Goal: Transaction & Acquisition: Purchase product/service

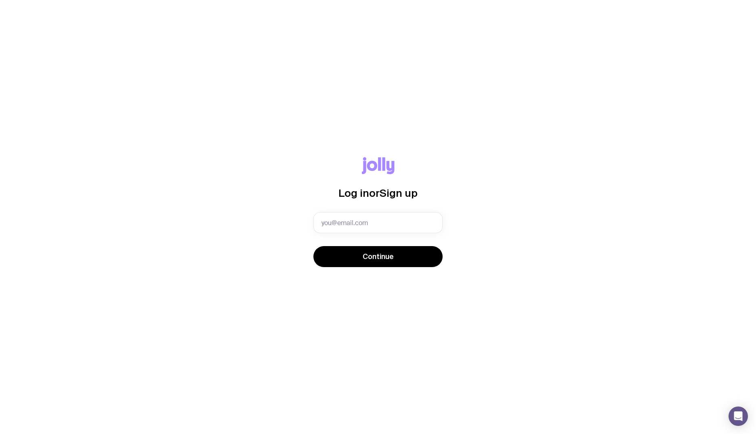
drag, startPoint x: 556, startPoint y: 198, endPoint x: 515, endPoint y: 91, distance: 114.8
click at [557, 198] on div "Log in or Sign up Invalid email Continue" at bounding box center [377, 217] width 717 height 120
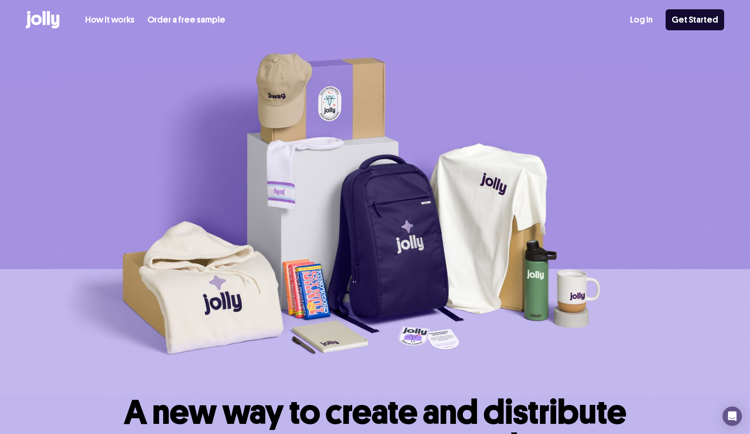
click at [121, 21] on link "How it works" at bounding box center [109, 19] width 49 height 13
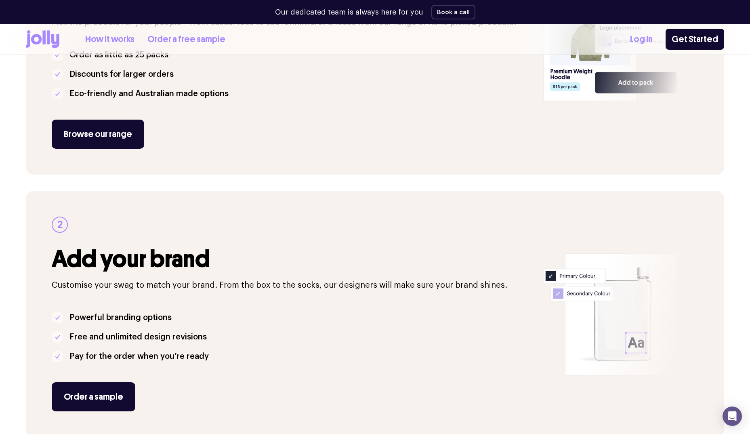
scroll to position [242, 0]
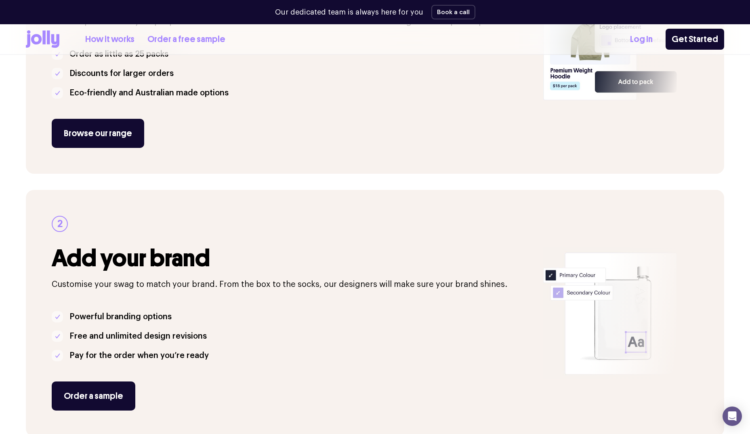
click at [191, 43] on link "Order a free sample" at bounding box center [186, 39] width 78 height 13
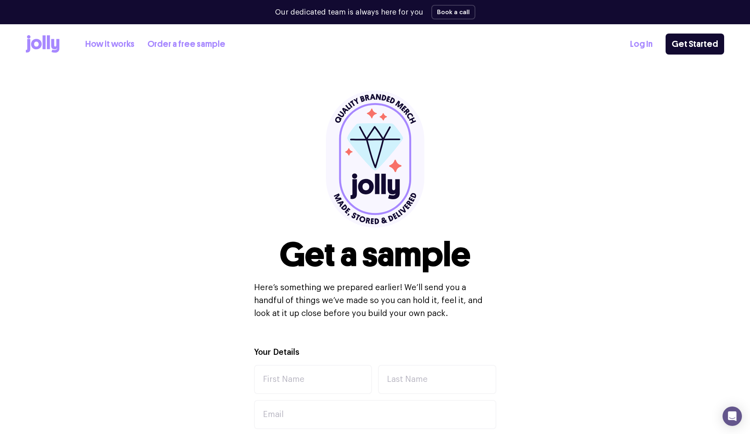
click at [115, 43] on link "How it works" at bounding box center [109, 44] width 49 height 13
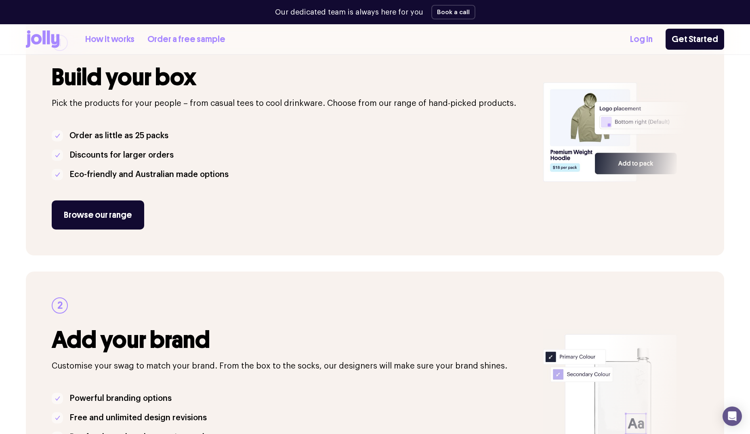
scroll to position [162, 0]
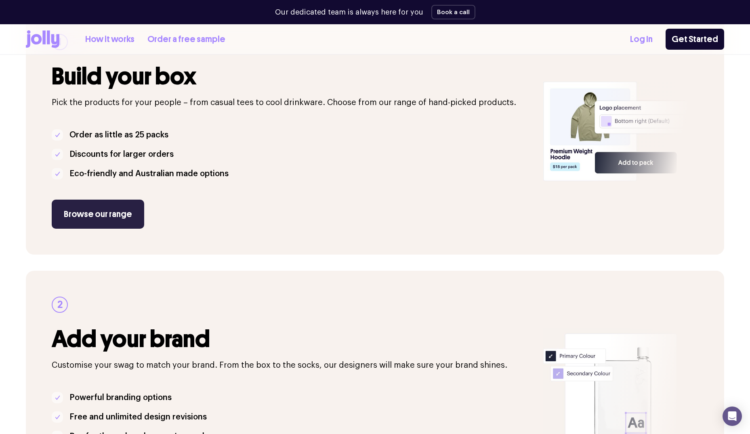
click at [132, 213] on link "Browse our range" at bounding box center [98, 214] width 92 height 29
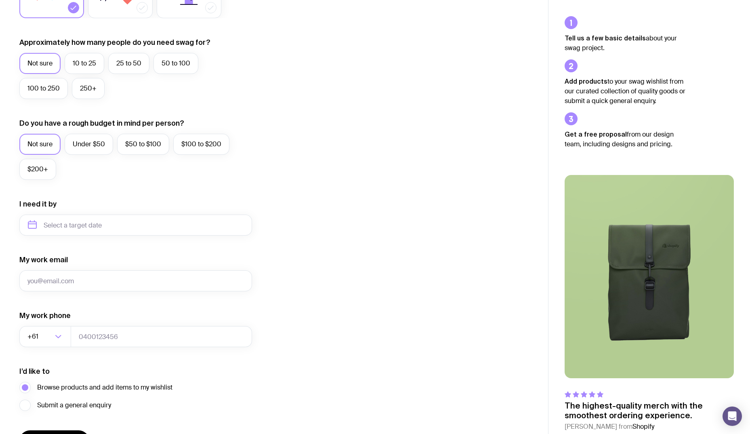
scroll to position [253, 0]
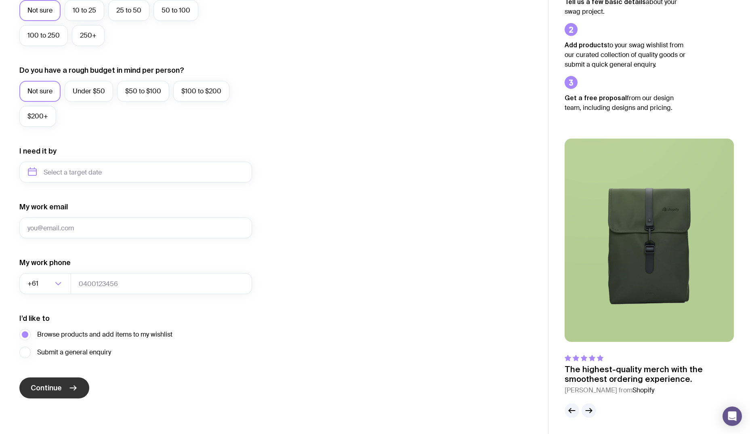
click at [54, 383] on span "Continue" at bounding box center [46, 388] width 31 height 10
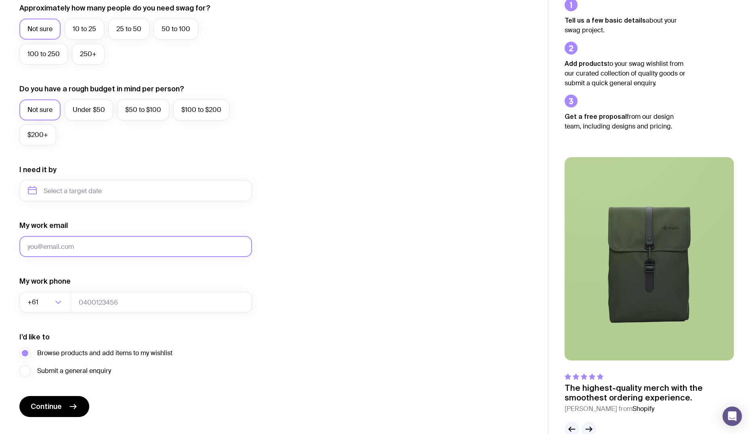
scroll to position [0, 0]
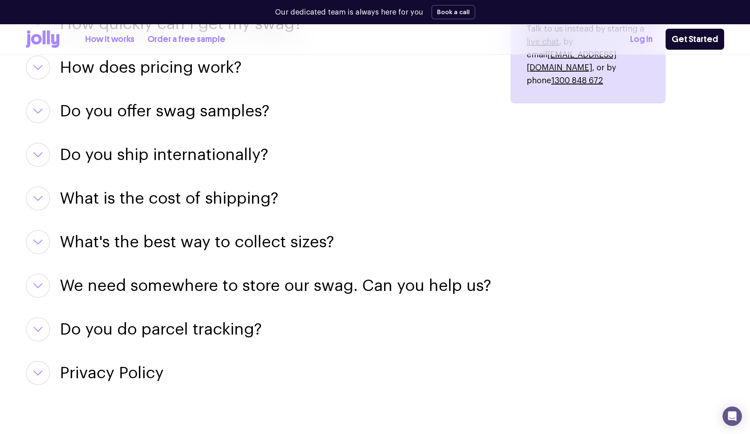
scroll to position [994, 0]
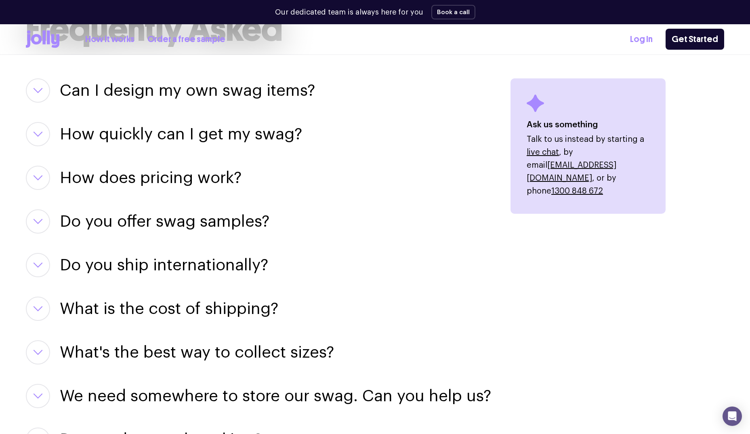
click at [255, 86] on h3 "Can I design my own swag items?" at bounding box center [187, 90] width 255 height 24
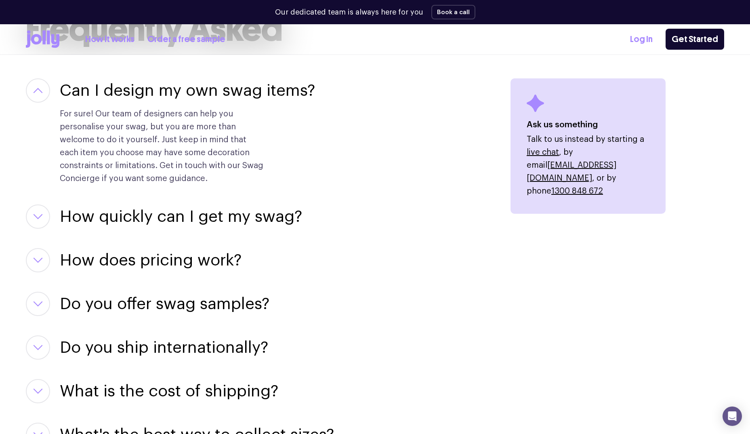
click at [196, 97] on h3 "Can I design my own swag items?" at bounding box center [187, 90] width 255 height 24
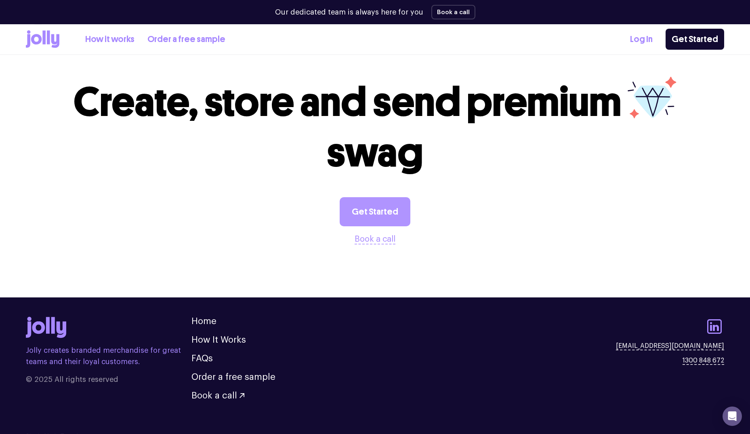
scroll to position [1478, 0]
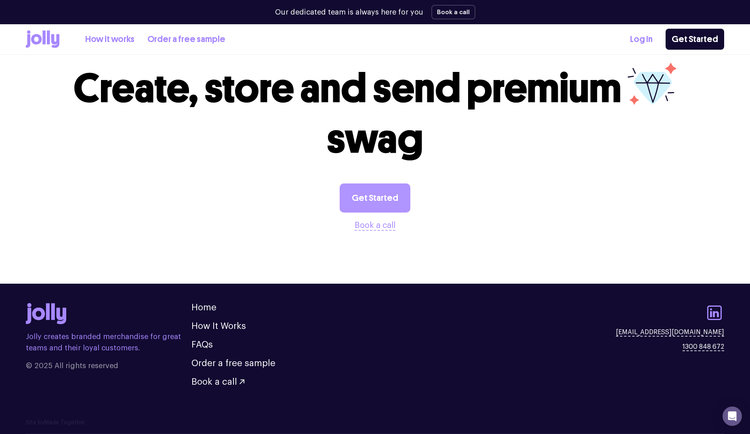
click at [377, 202] on link "Get Started" at bounding box center [375, 197] width 71 height 29
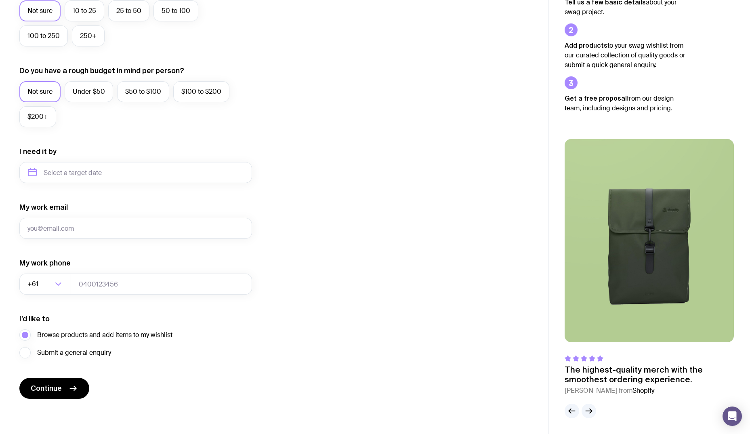
scroll to position [253, 0]
drag, startPoint x: 577, startPoint y: 250, endPoint x: 552, endPoint y: 251, distance: 25.5
click at [579, 247] on img at bounding box center [649, 240] width 169 height 203
click at [662, 246] on img at bounding box center [649, 240] width 169 height 203
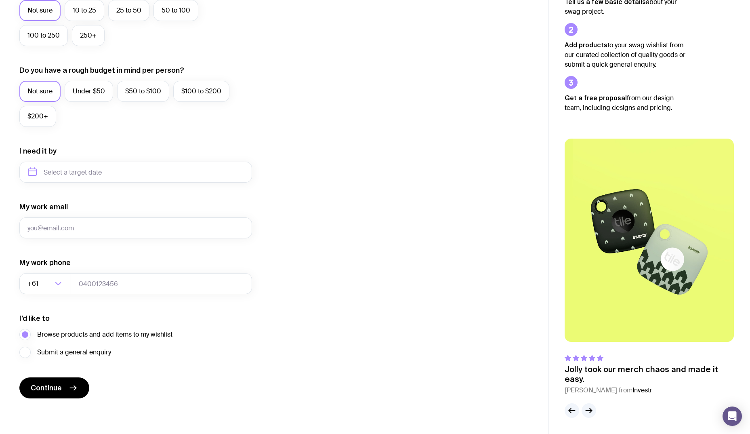
click at [668, 288] on img at bounding box center [649, 240] width 169 height 203
click at [691, 307] on img at bounding box center [649, 240] width 169 height 203
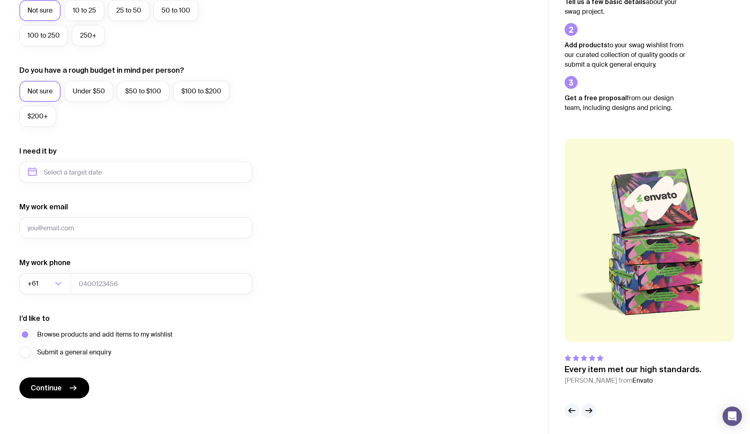
click at [659, 331] on img at bounding box center [649, 240] width 169 height 203
click at [664, 327] on img at bounding box center [649, 240] width 169 height 203
click at [591, 406] on icon "button" at bounding box center [589, 411] width 10 height 10
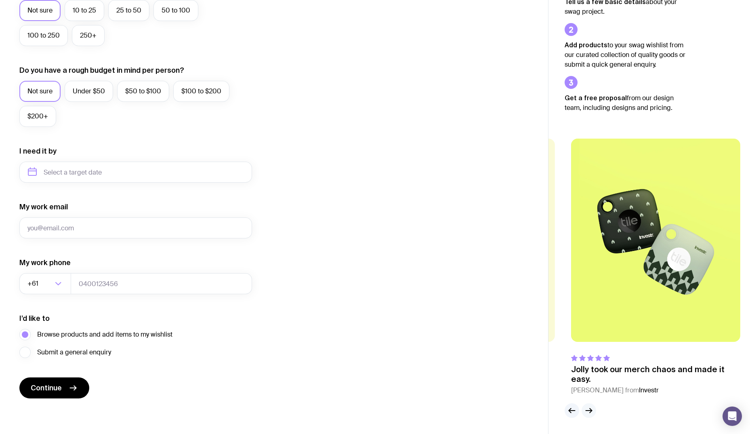
click at [591, 406] on icon "button" at bounding box center [589, 411] width 10 height 10
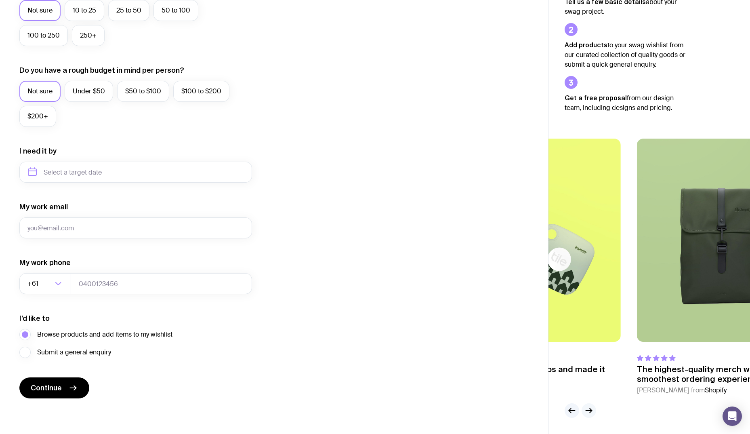
click at [591, 406] on icon "button" at bounding box center [589, 411] width 10 height 10
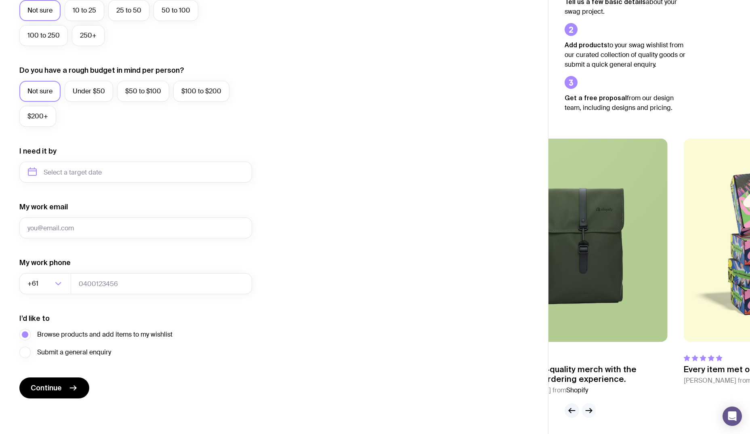
click at [591, 405] on button "button" at bounding box center [589, 410] width 15 height 15
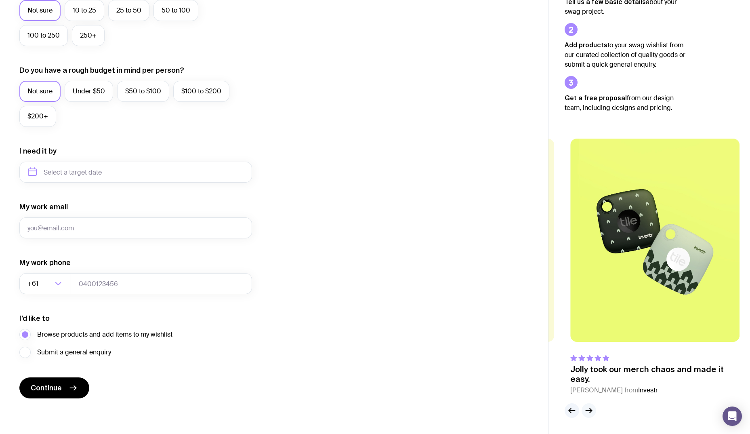
click at [591, 405] on button "button" at bounding box center [589, 410] width 15 height 15
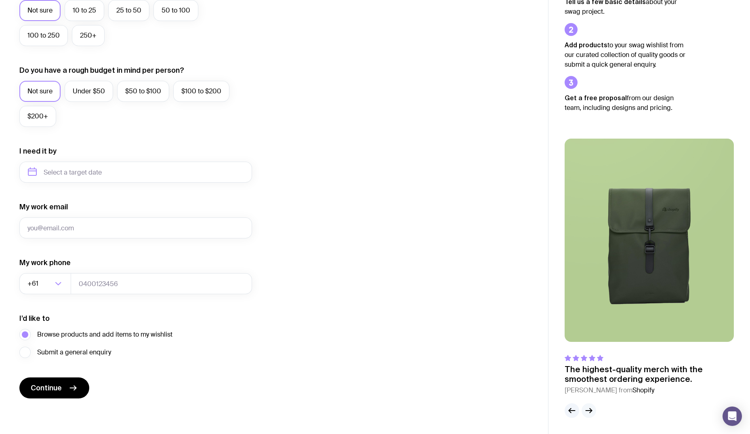
click at [591, 403] on div at bounding box center [581, 410] width 32 height 15
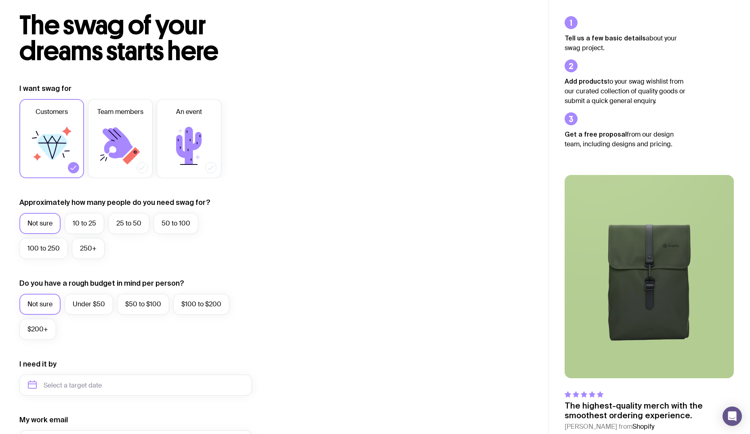
scroll to position [0, 0]
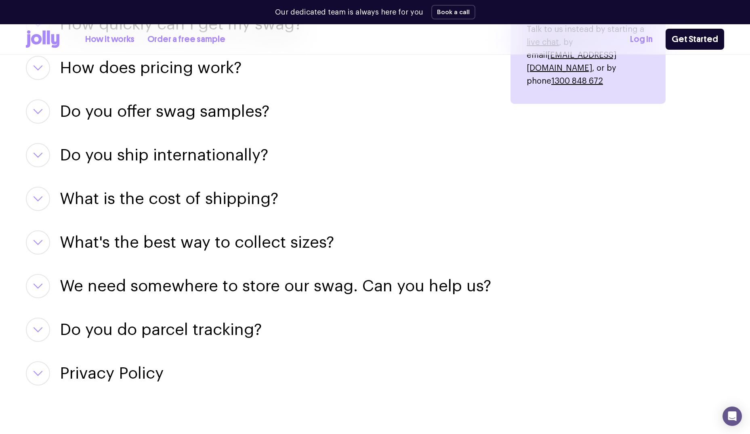
scroll to position [1019, 0]
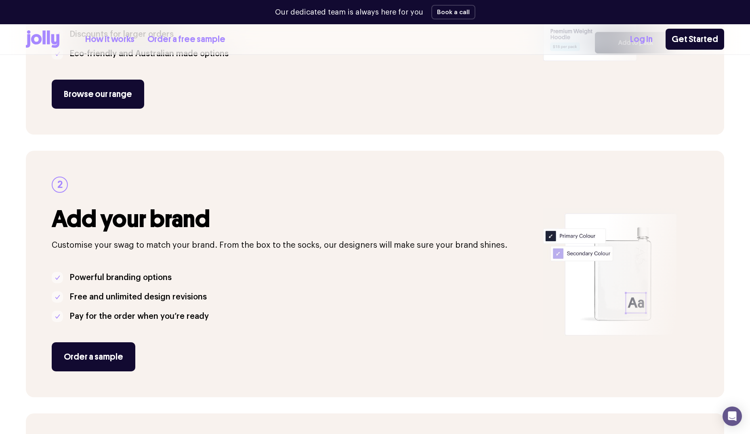
scroll to position [202, 0]
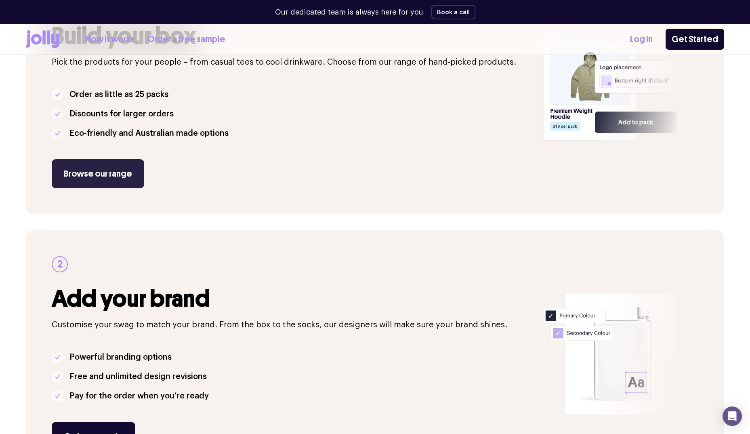
click at [122, 174] on link "Browse our range" at bounding box center [98, 173] width 92 height 29
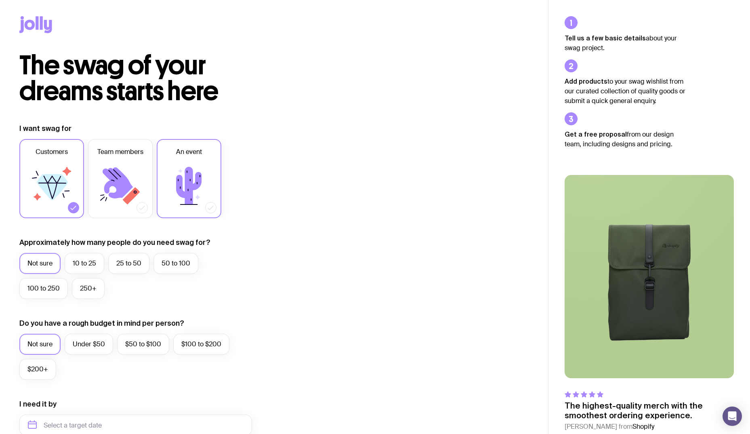
click at [193, 175] on icon at bounding box center [188, 186] width 25 height 38
click at [0, 0] on input "An event" at bounding box center [0, 0] width 0 height 0
click at [128, 170] on icon at bounding box center [120, 186] width 48 height 48
click at [0, 0] on input "Team members" at bounding box center [0, 0] width 0 height 0
click at [62, 166] on icon at bounding box center [51, 186] width 48 height 48
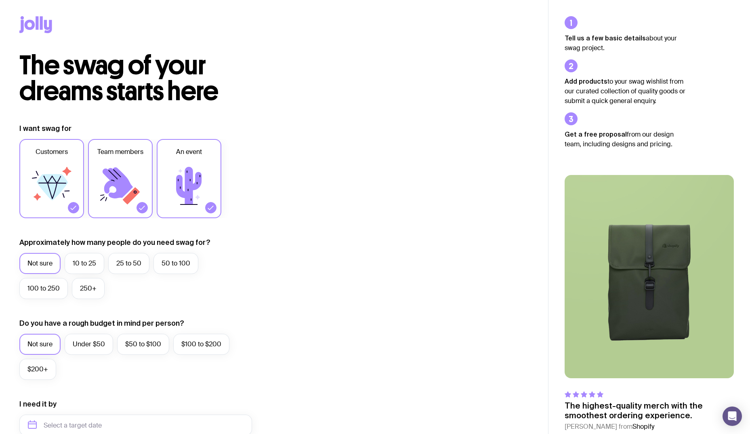
click at [0, 0] on input "Customers" at bounding box center [0, 0] width 0 height 0
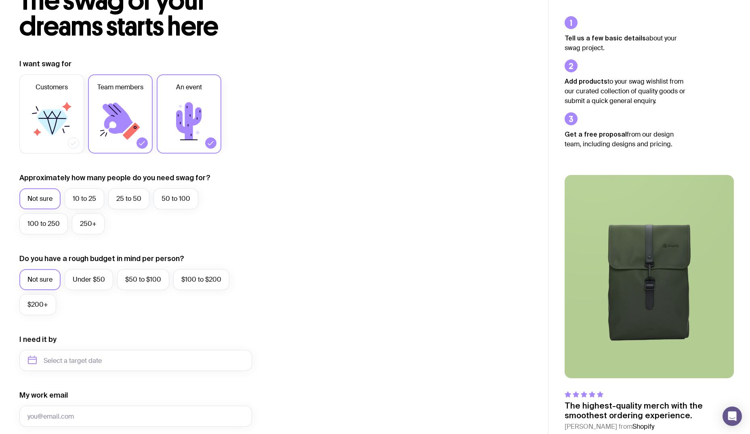
scroll to position [81, 0]
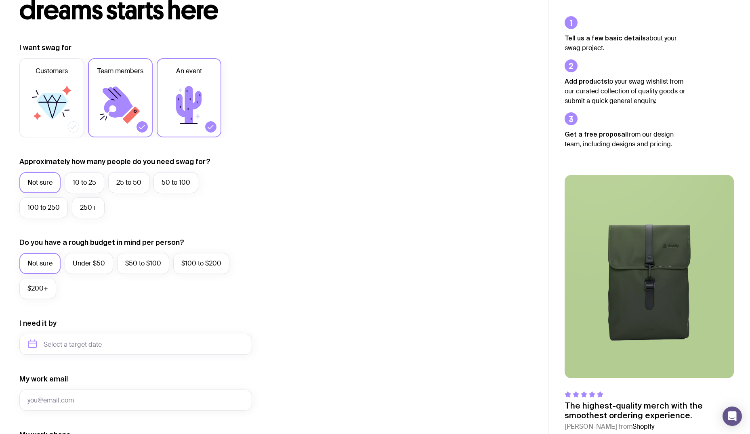
click at [87, 123] on div "Customers Team members An event" at bounding box center [135, 97] width 233 height 79
click at [38, 113] on icon at bounding box center [51, 105] width 48 height 48
click at [0, 0] on input "Customers" at bounding box center [0, 0] width 0 height 0
click at [186, 123] on icon at bounding box center [189, 105] width 48 height 48
click at [0, 0] on input "An event" at bounding box center [0, 0] width 0 height 0
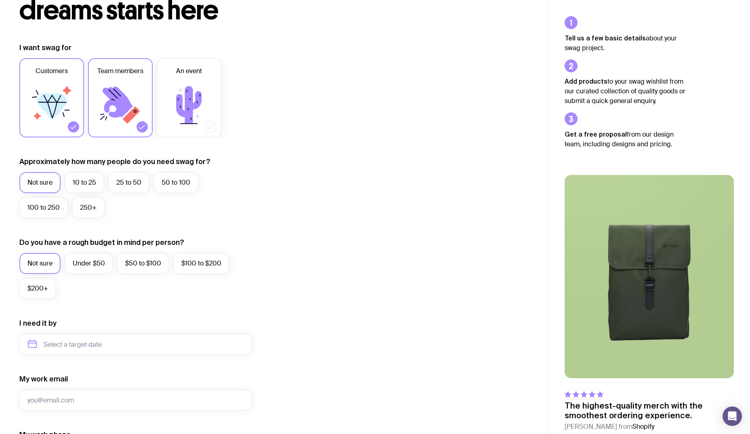
click at [141, 123] on icon at bounding box center [142, 127] width 8 height 8
click at [0, 0] on input "Team members" at bounding box center [0, 0] width 0 height 0
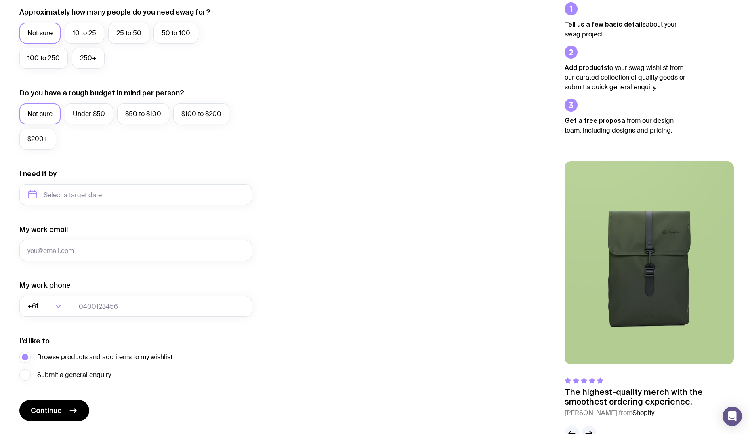
scroll to position [242, 0]
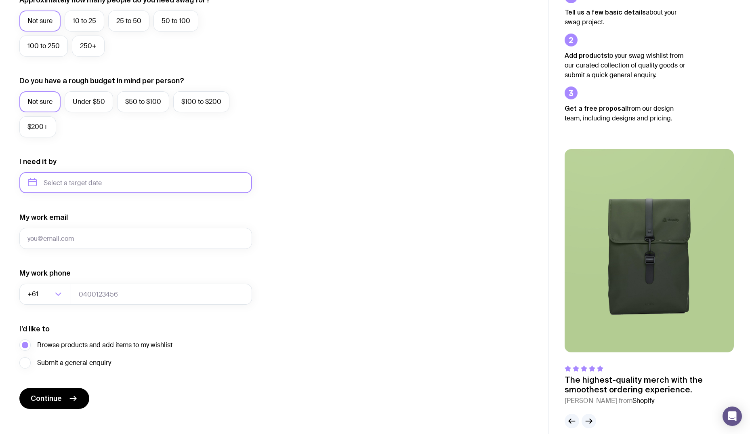
click at [126, 180] on input "text" at bounding box center [135, 182] width 233 height 21
click at [43, 275] on div "Jan Feb Mar Apr May Jun [DATE] Aug Sep Oct Nov Dec" at bounding box center [70, 258] width 103 height 74
click at [42, 276] on button "Oct" at bounding box center [37, 282] width 29 height 16
type input "[DATE]"
click at [92, 224] on div "My work email" at bounding box center [135, 230] width 233 height 36
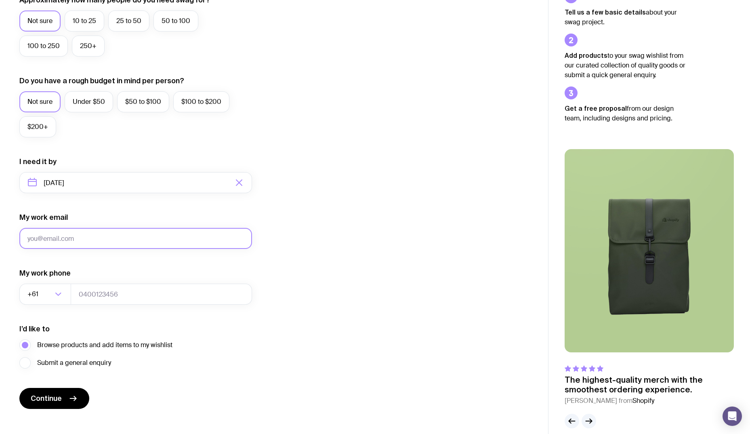
click at [101, 238] on input "My work email" at bounding box center [135, 238] width 233 height 21
click at [287, 268] on div "I want swag for Customers Team members An event Approximately how many people d…" at bounding box center [273, 145] width 509 height 528
drag, startPoint x: 113, startPoint y: 232, endPoint x: 114, endPoint y: 237, distance: 4.6
click at [114, 232] on input "My work email" at bounding box center [135, 238] width 233 height 21
type input "[EMAIL_ADDRESS][DOMAIN_NAME]"
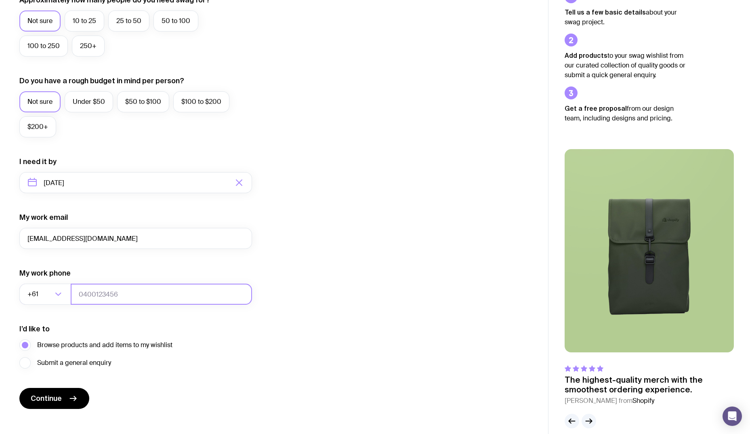
click at [96, 289] on input "tel" at bounding box center [161, 294] width 181 height 21
click at [51, 396] on span "Continue" at bounding box center [46, 398] width 31 height 10
click at [172, 297] on input "tel" at bounding box center [161, 294] width 181 height 21
type input "0405220903"
click at [19, 388] on button "Continue" at bounding box center [54, 398] width 70 height 21
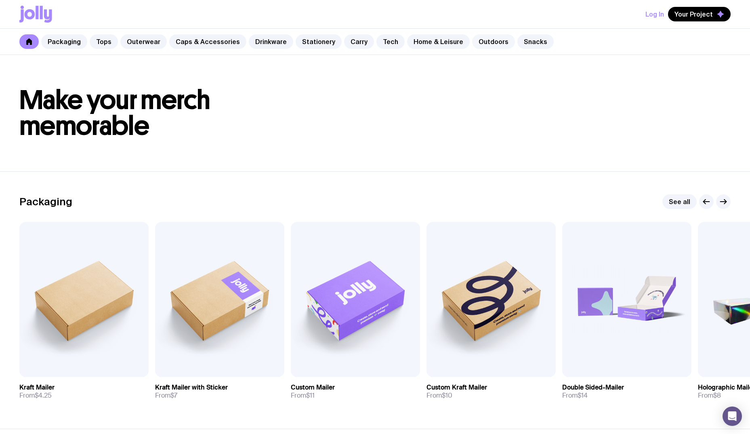
click at [479, 44] on link "Outdoors" at bounding box center [493, 41] width 43 height 15
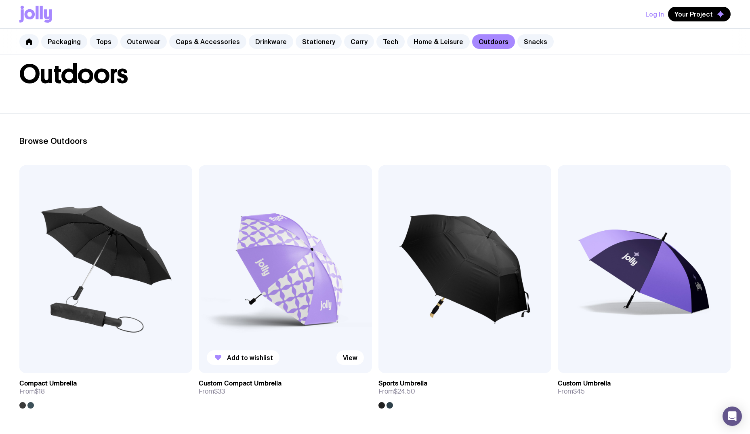
scroll to position [128, 0]
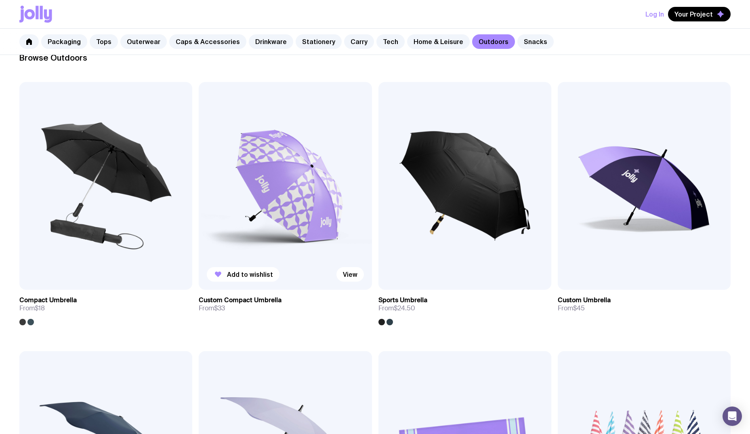
click at [293, 249] on img at bounding box center [285, 186] width 173 height 208
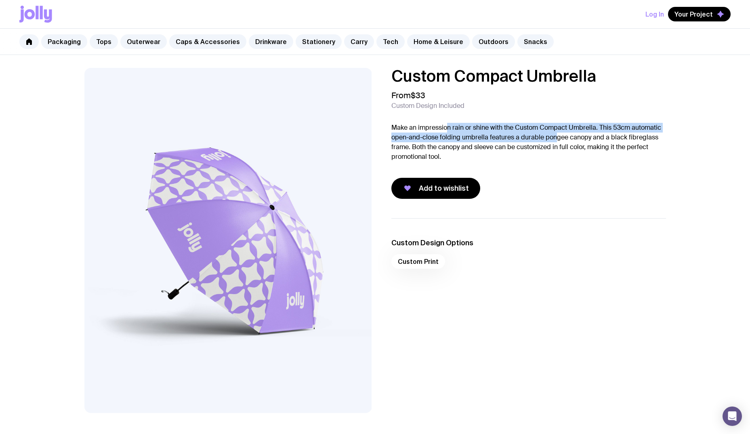
drag, startPoint x: 447, startPoint y: 129, endPoint x: 572, endPoint y: 139, distance: 124.8
click at [564, 140] on p "Make an impression rain or shine with the Custom Compact Umbrella. This 53cm au…" at bounding box center [528, 142] width 275 height 39
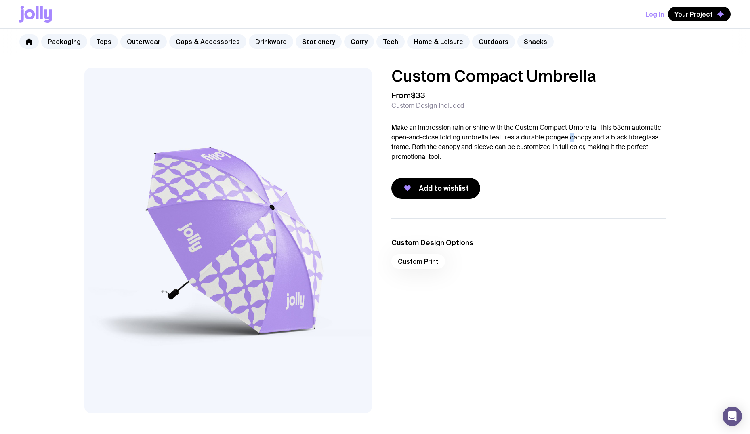
click at [572, 139] on p "Make an impression rain or shine with the Custom Compact Umbrella. This 53cm au…" at bounding box center [528, 142] width 275 height 39
drag, startPoint x: 572, startPoint y: 139, endPoint x: 475, endPoint y: 138, distance: 96.1
click at [461, 139] on p "Make an impression rain or shine with the Custom Compact Umbrella. This 53cm au…" at bounding box center [528, 142] width 275 height 39
click at [563, 136] on p "Make an impression rain or shine with the Custom Compact Umbrella. This 53cm au…" at bounding box center [528, 142] width 275 height 39
drag, startPoint x: 563, startPoint y: 136, endPoint x: 575, endPoint y: 137, distance: 12.2
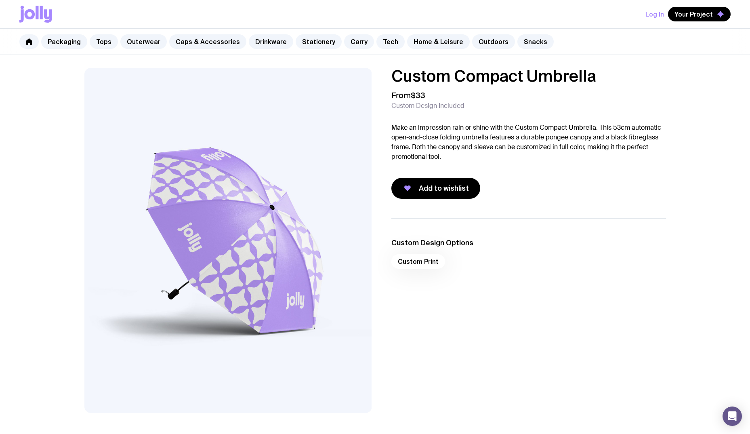
click at [575, 137] on p "Make an impression rain or shine with the Custom Compact Umbrella. This 53cm au…" at bounding box center [528, 142] width 275 height 39
drag, startPoint x: 471, startPoint y: 149, endPoint x: 469, endPoint y: 136, distance: 13.5
click at [469, 136] on p "Make an impression rain or shine with the Custom Compact Umbrella. This 53cm au…" at bounding box center [528, 142] width 275 height 39
click at [469, 135] on p "Make an impression rain or shine with the Custom Compact Umbrella. This 53cm au…" at bounding box center [528, 142] width 275 height 39
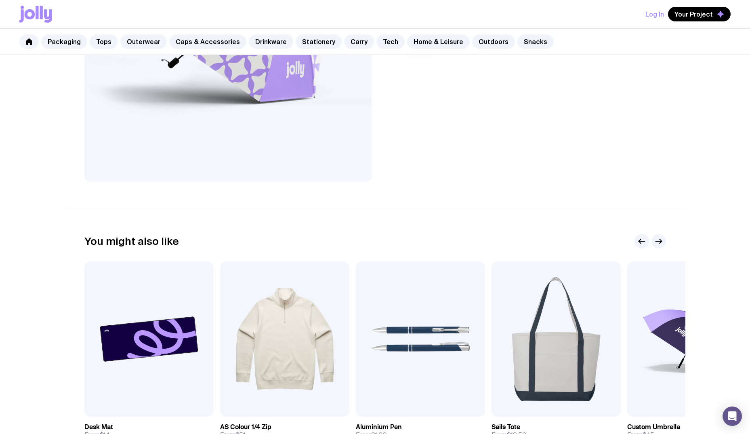
scroll to position [323, 0]
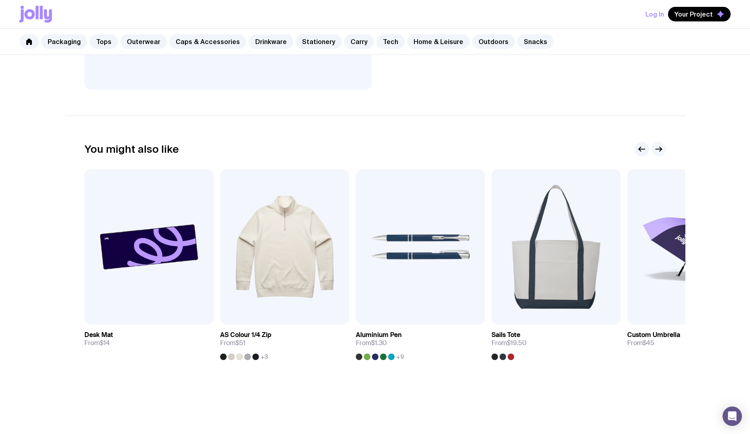
click at [655, 149] on icon "button" at bounding box center [659, 149] width 10 height 10
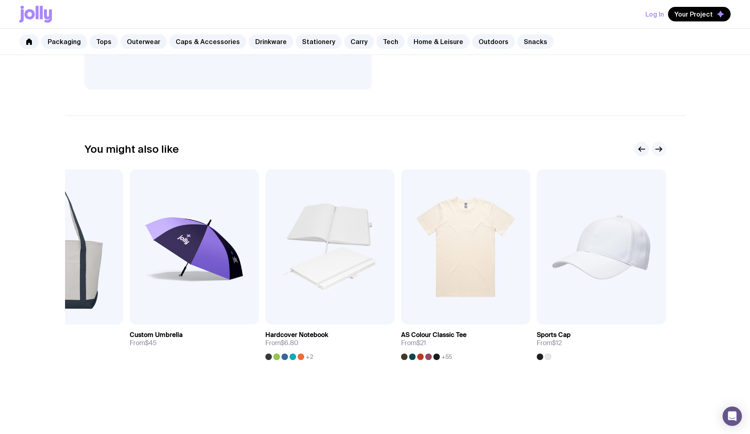
click at [657, 148] on icon "button" at bounding box center [659, 149] width 10 height 10
click at [658, 146] on icon "button" at bounding box center [659, 149] width 10 height 10
click at [647, 144] on button "button" at bounding box center [642, 149] width 15 height 15
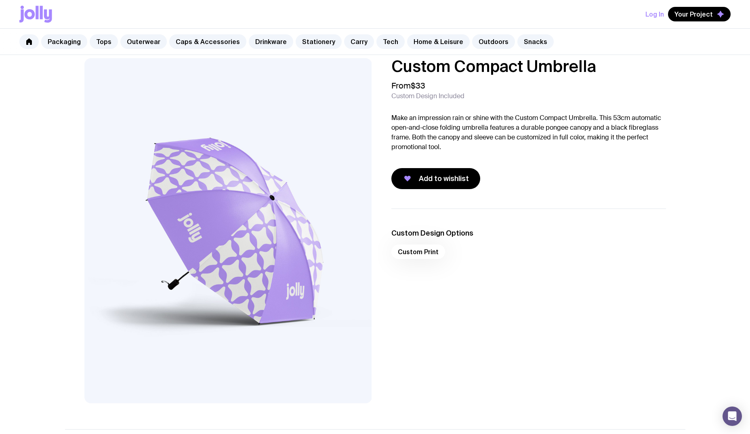
scroll to position [0, 0]
